Goal: Task Accomplishment & Management: Complete application form

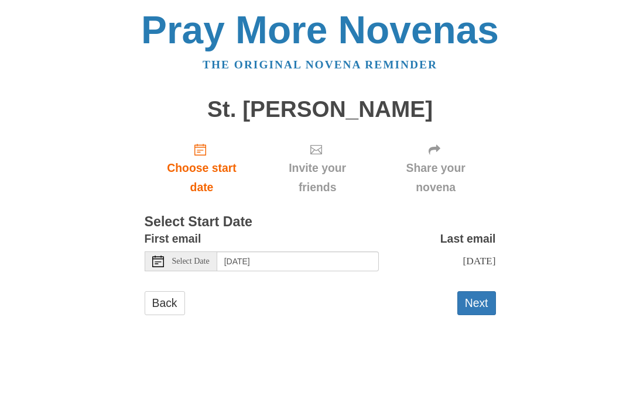
click at [479, 298] on button "Next" at bounding box center [476, 303] width 39 height 24
click at [482, 299] on button "Next" at bounding box center [476, 303] width 39 height 24
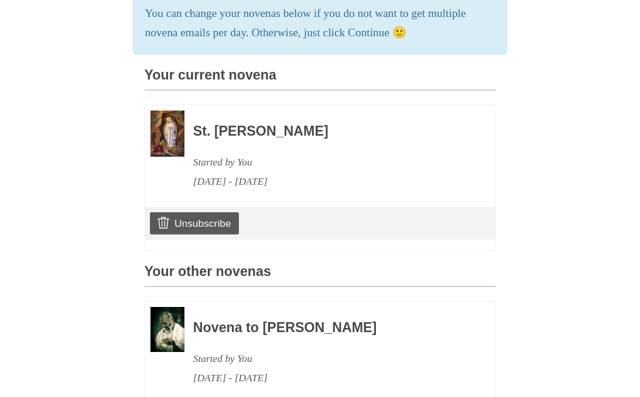
scroll to position [260, 0]
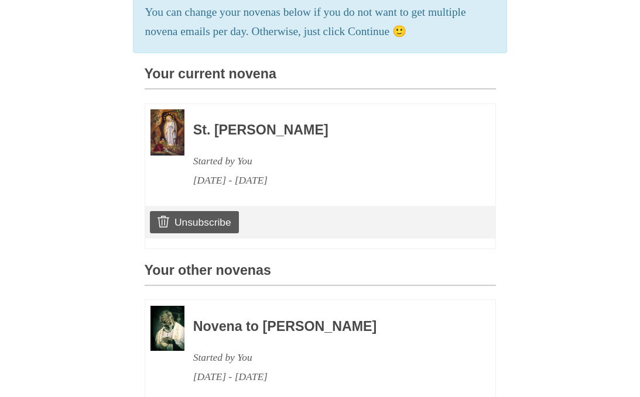
click at [308, 126] on h3 "St. [PERSON_NAME]" at bounding box center [328, 130] width 270 height 15
click at [294, 128] on h3 "St. Bernadette Novena" at bounding box center [328, 130] width 270 height 15
click at [314, 135] on div "St. Bernadette Novena Started by You September 27, 2025 - October 6, 2025" at bounding box center [328, 149] width 270 height 81
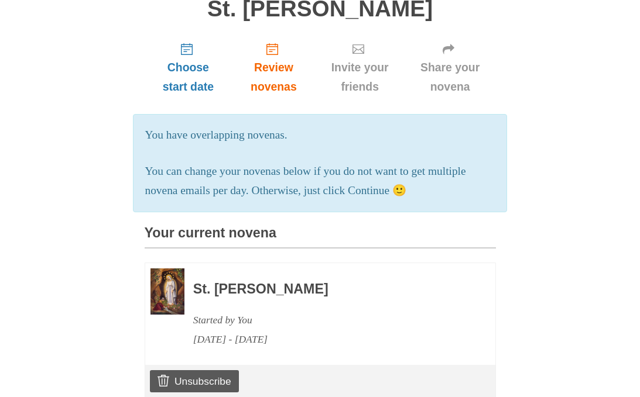
scroll to position [0, 0]
